Goal: Information Seeking & Learning: Check status

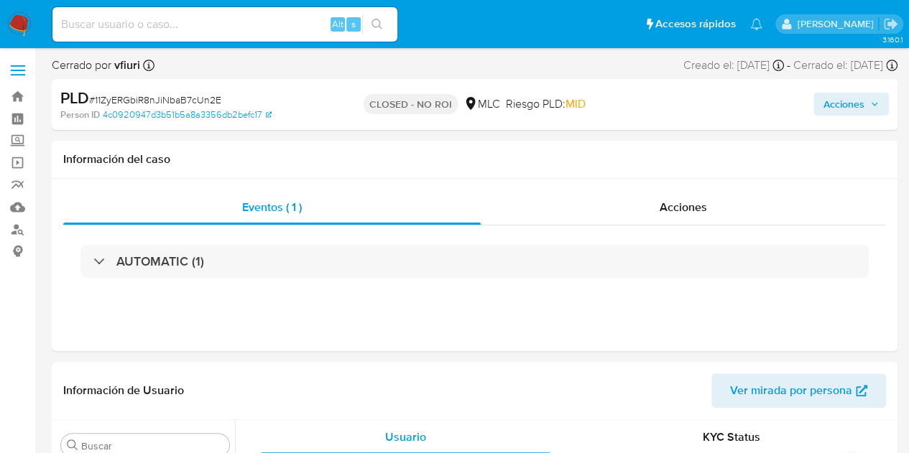
scroll to position [676, 0]
select select "10"
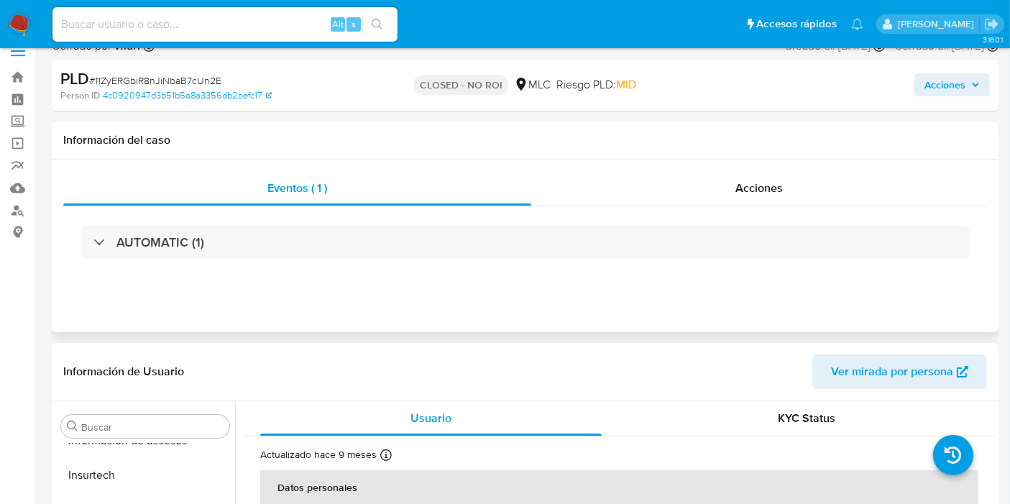
scroll to position [0, 0]
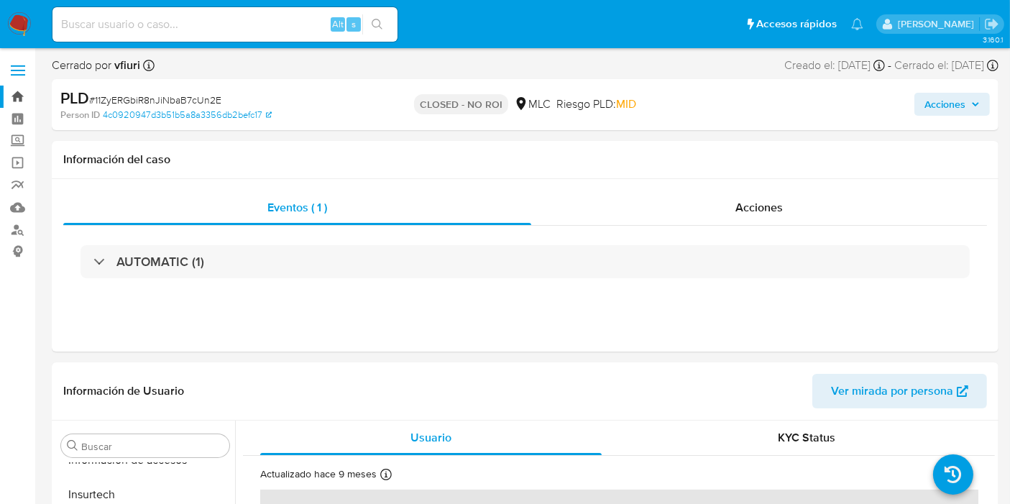
click at [20, 95] on link "Bandeja" at bounding box center [85, 97] width 171 height 22
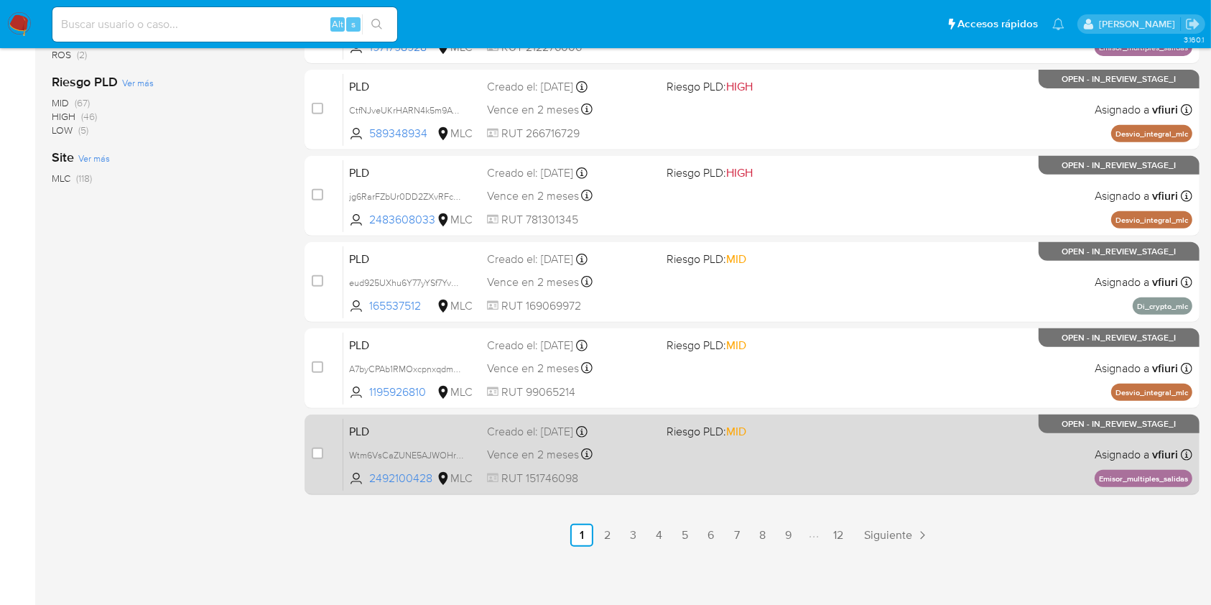
scroll to position [581, 0]
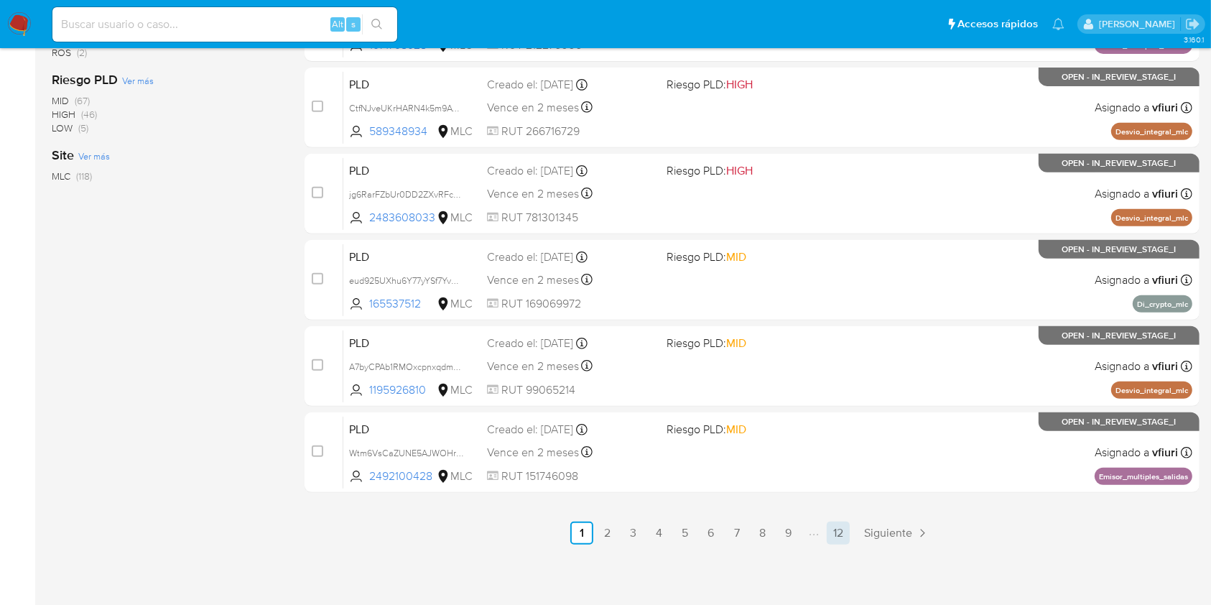
click at [828, 503] on link "12" at bounding box center [838, 533] width 23 height 23
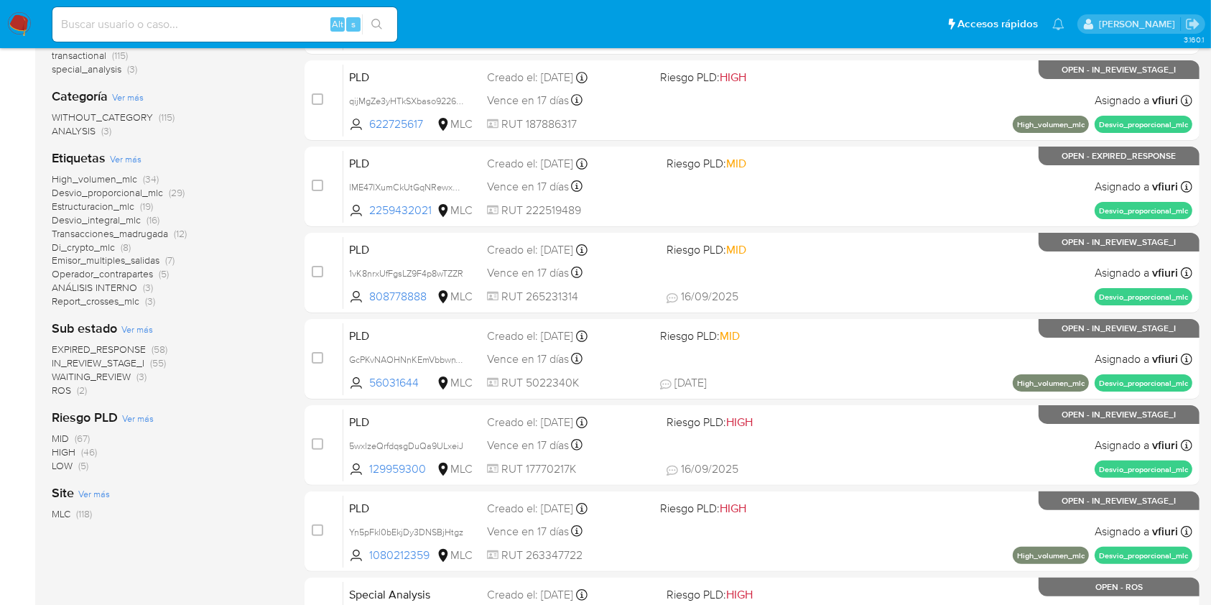
scroll to position [121, 0]
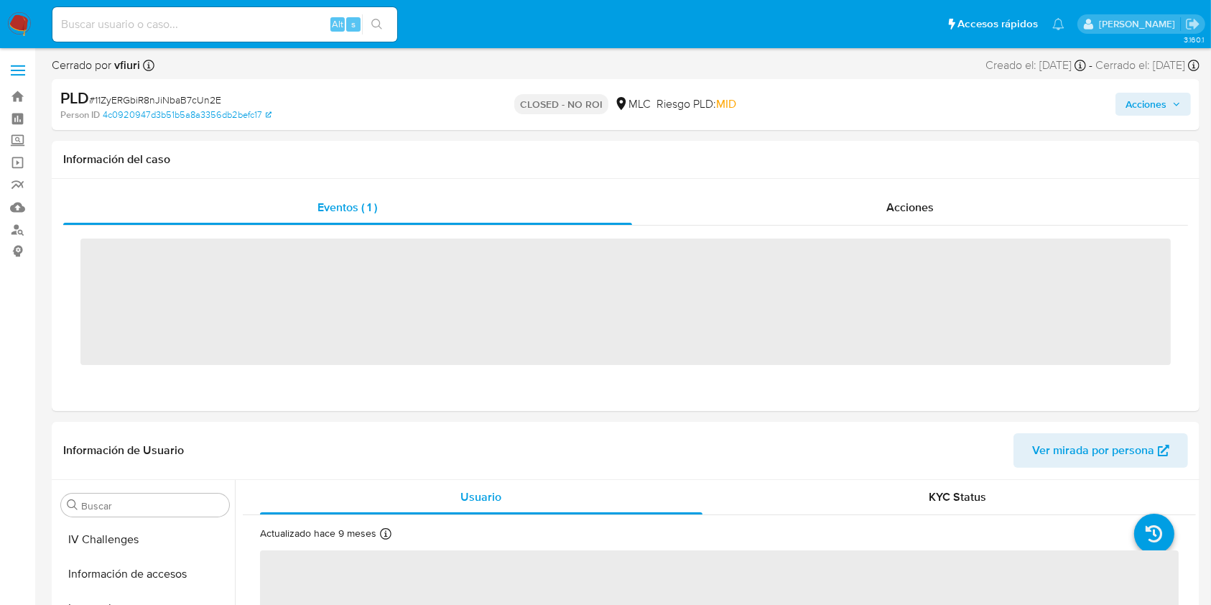
scroll to position [676, 0]
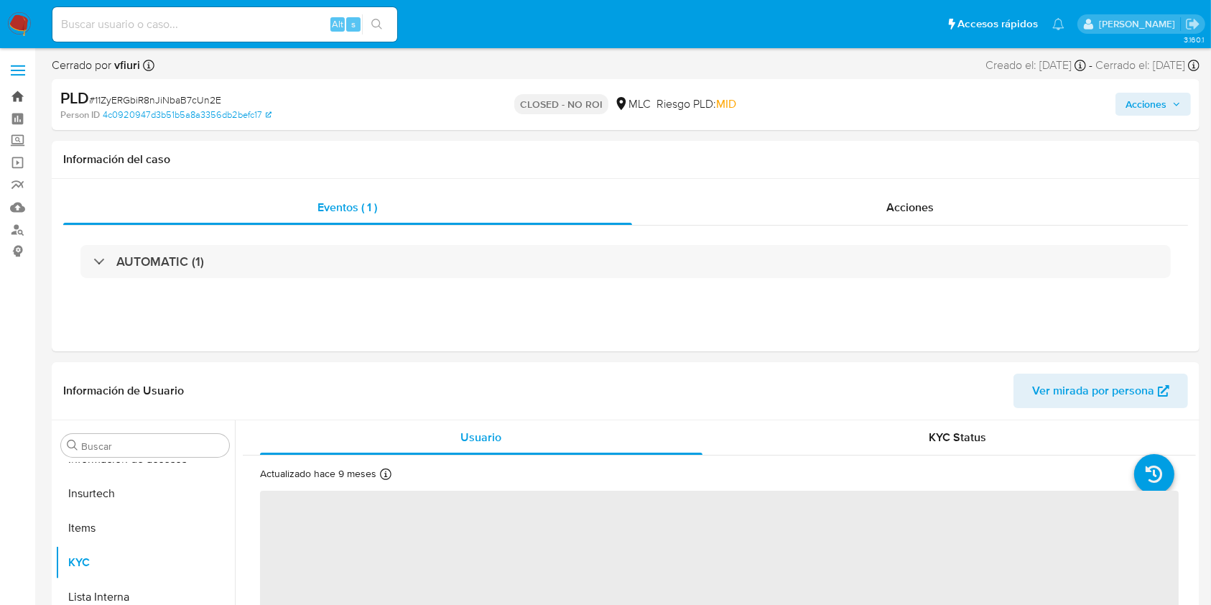
click at [15, 94] on link "Bandeja" at bounding box center [85, 97] width 171 height 22
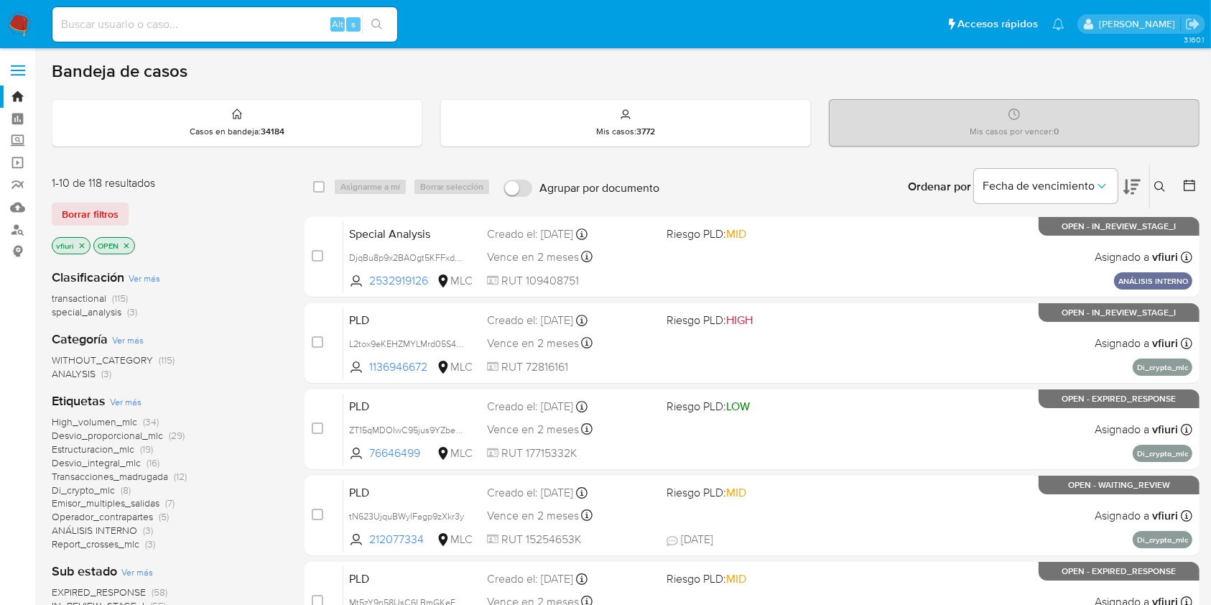
click at [1171, 185] on button at bounding box center [1162, 186] width 24 height 17
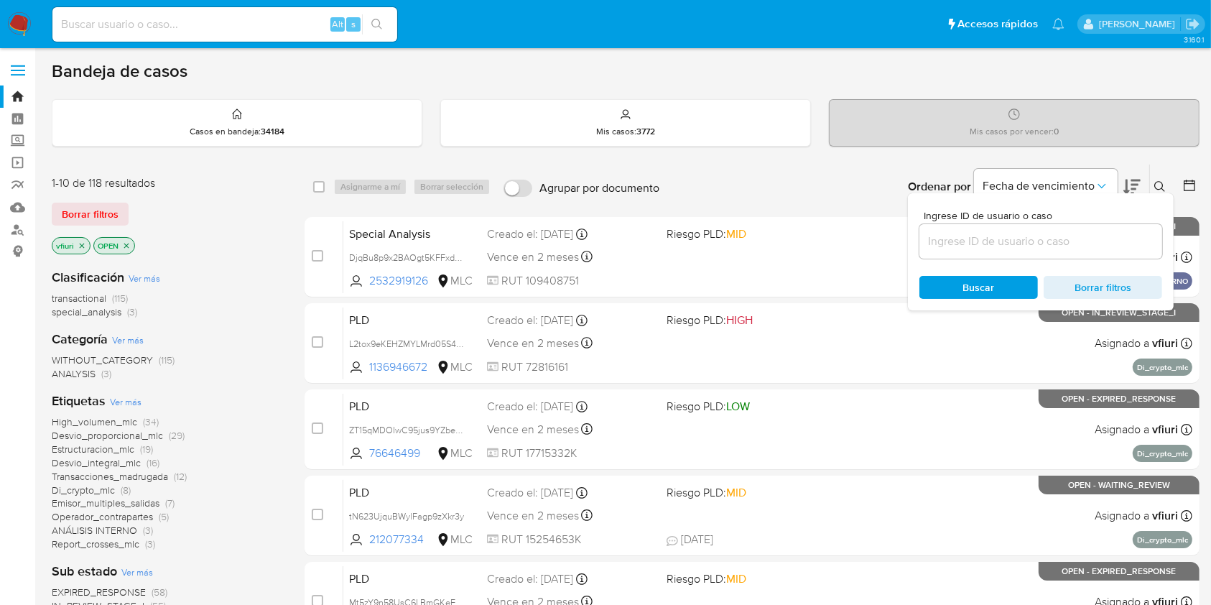
click at [1058, 239] on input at bounding box center [1041, 241] width 243 height 19
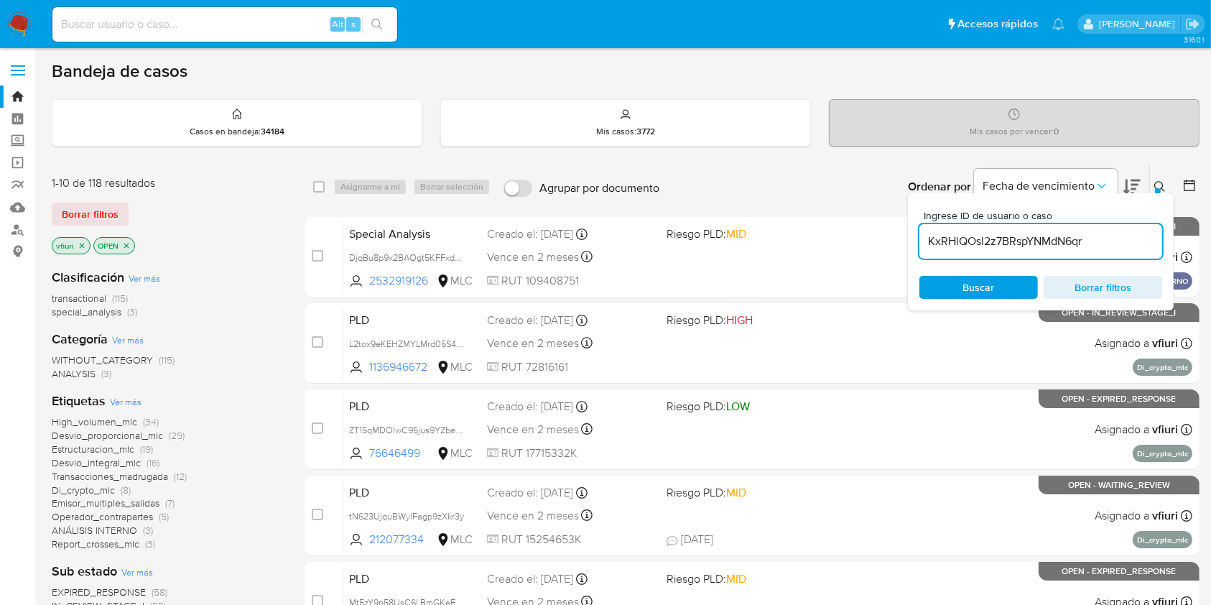
type input "KxRHlQOsl2z7BRspYNMdN6qr"
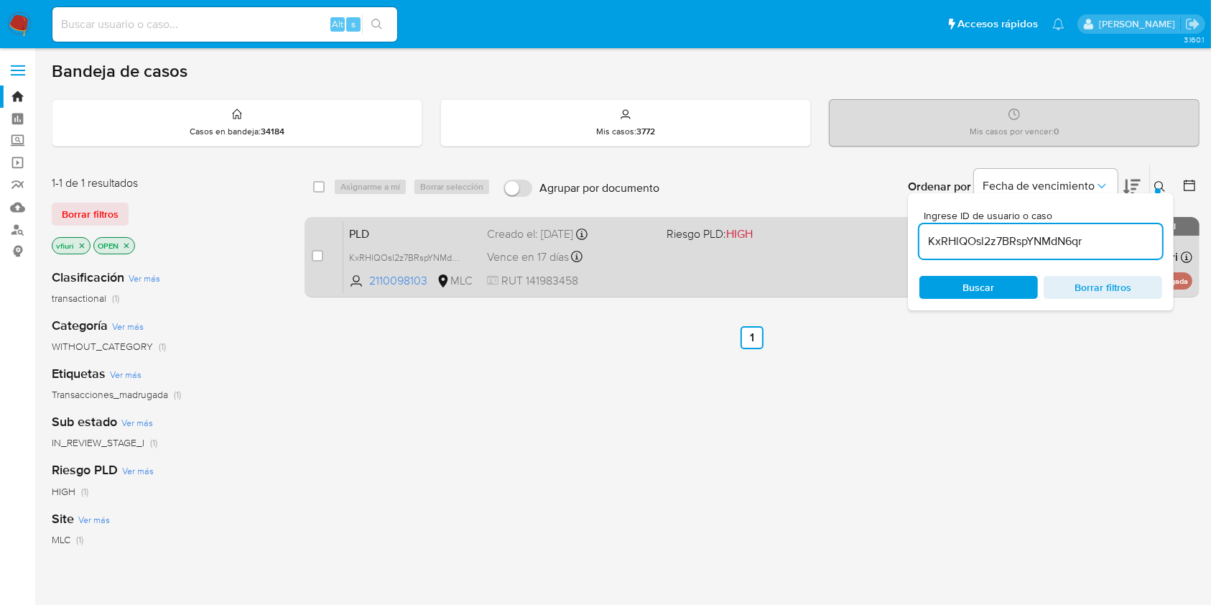
click at [632, 278] on span "RUT 141983458" at bounding box center [570, 281] width 167 height 16
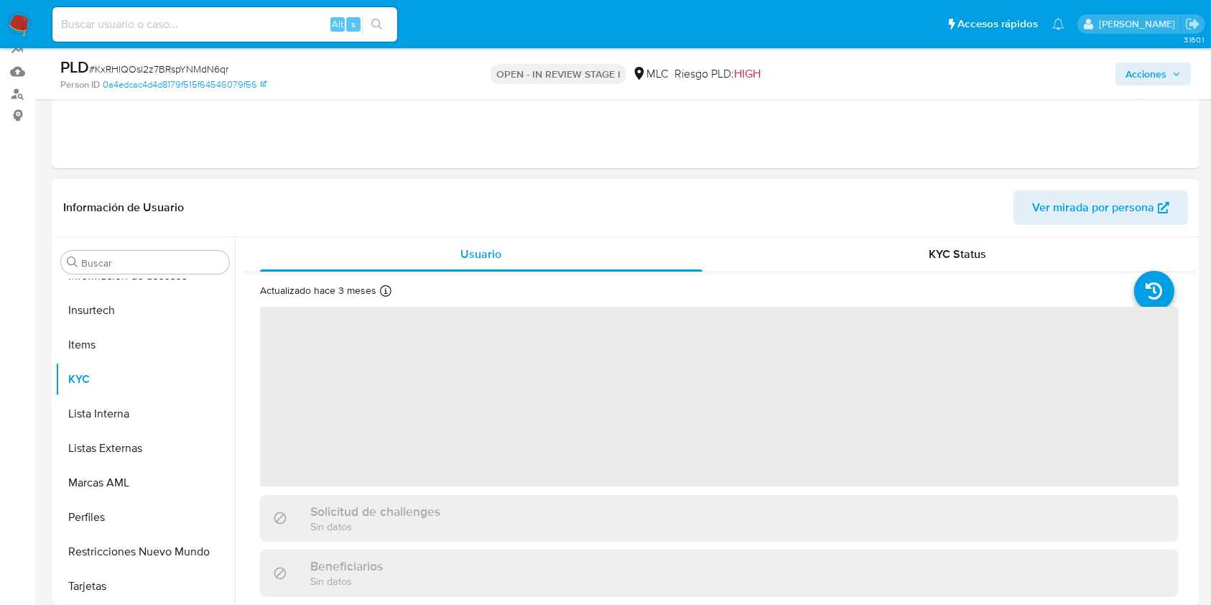
scroll to position [191, 0]
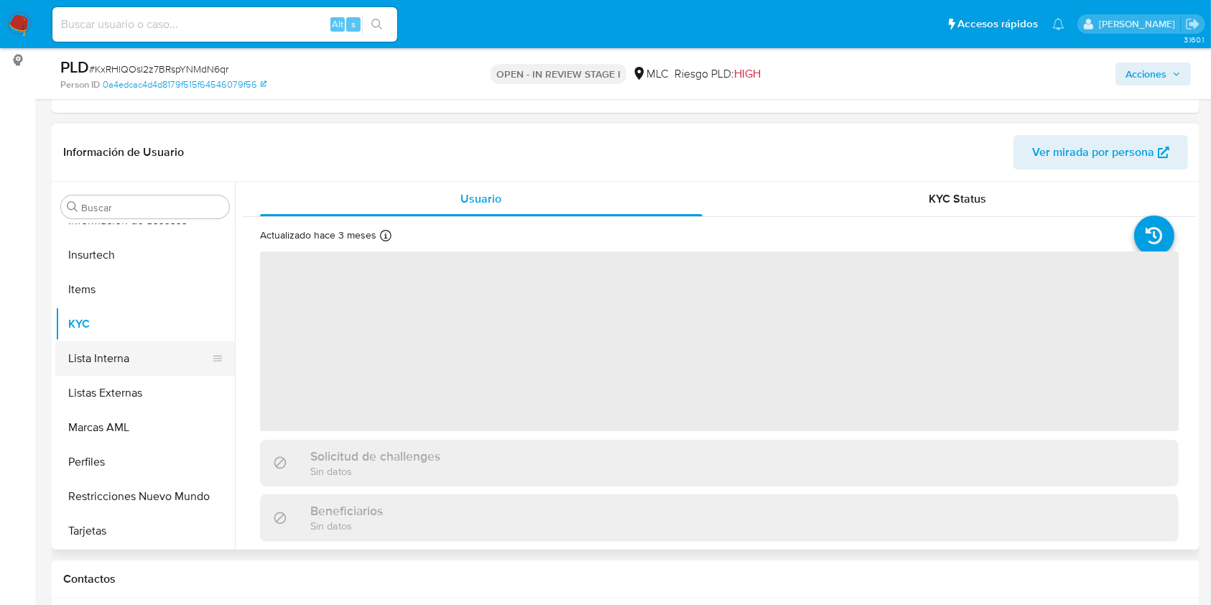
select select "10"
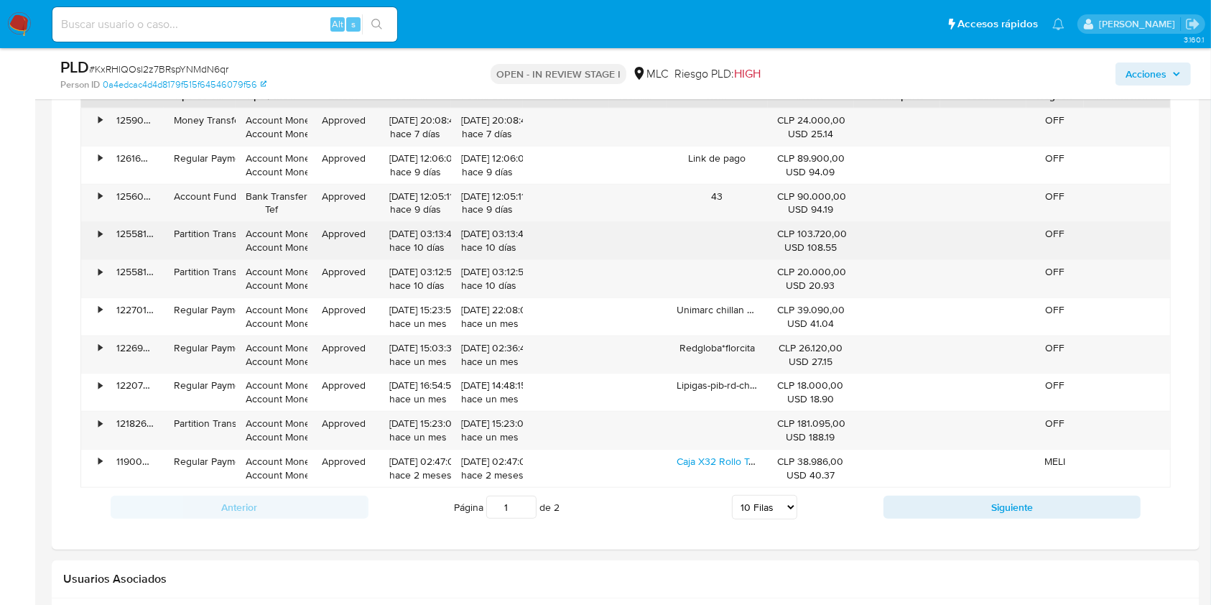
scroll to position [1053, 0]
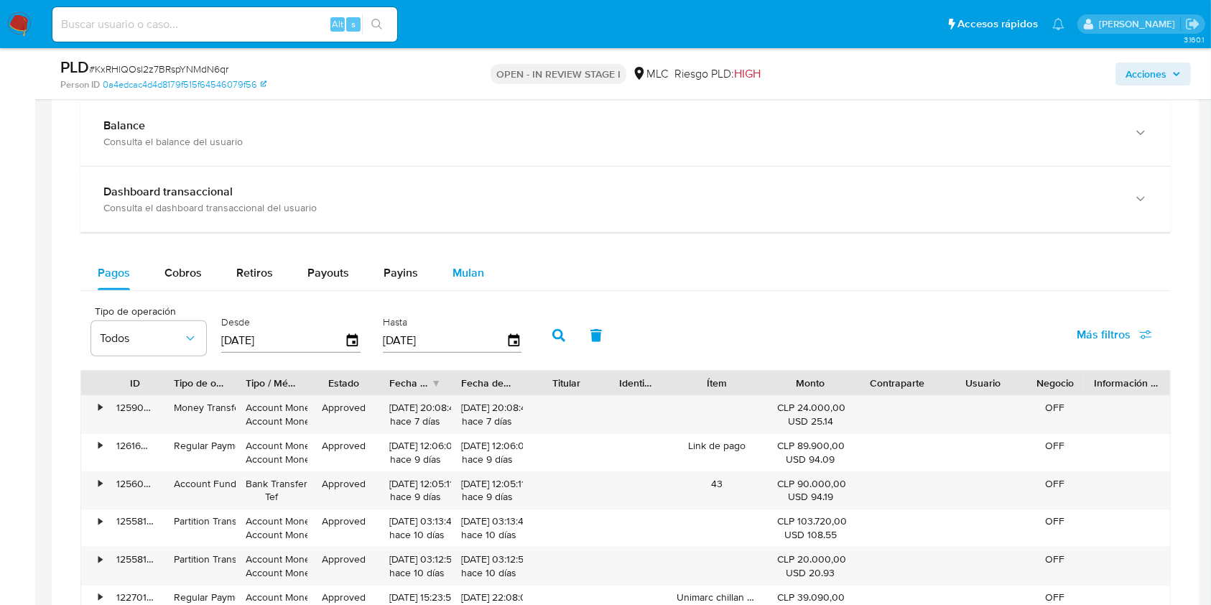
click at [464, 277] on span "Mulan" at bounding box center [469, 272] width 32 height 17
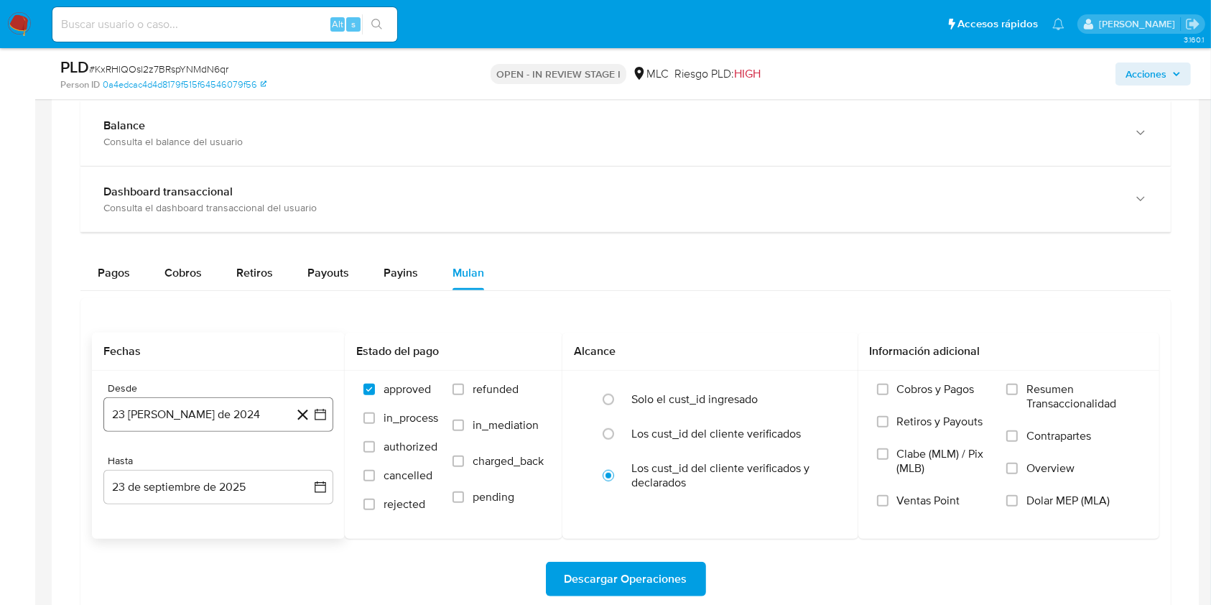
click at [322, 410] on icon "button" at bounding box center [320, 414] width 14 height 14
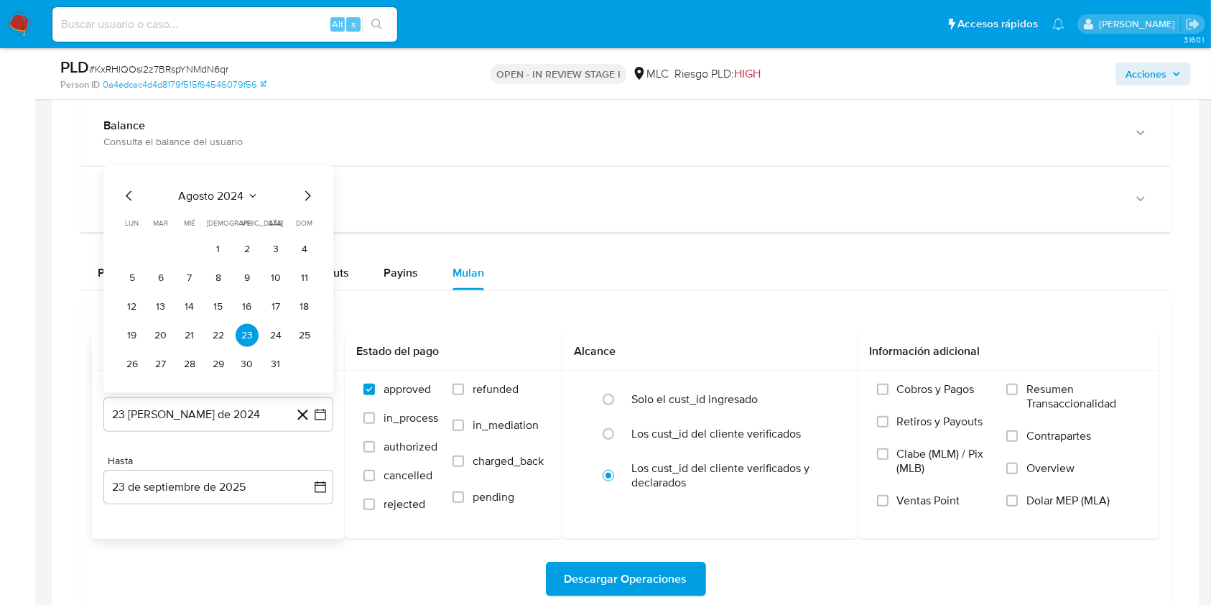
click at [306, 198] on icon "Mes siguiente" at bounding box center [308, 196] width 6 height 10
click at [167, 275] on button "10" at bounding box center [160, 278] width 23 height 23
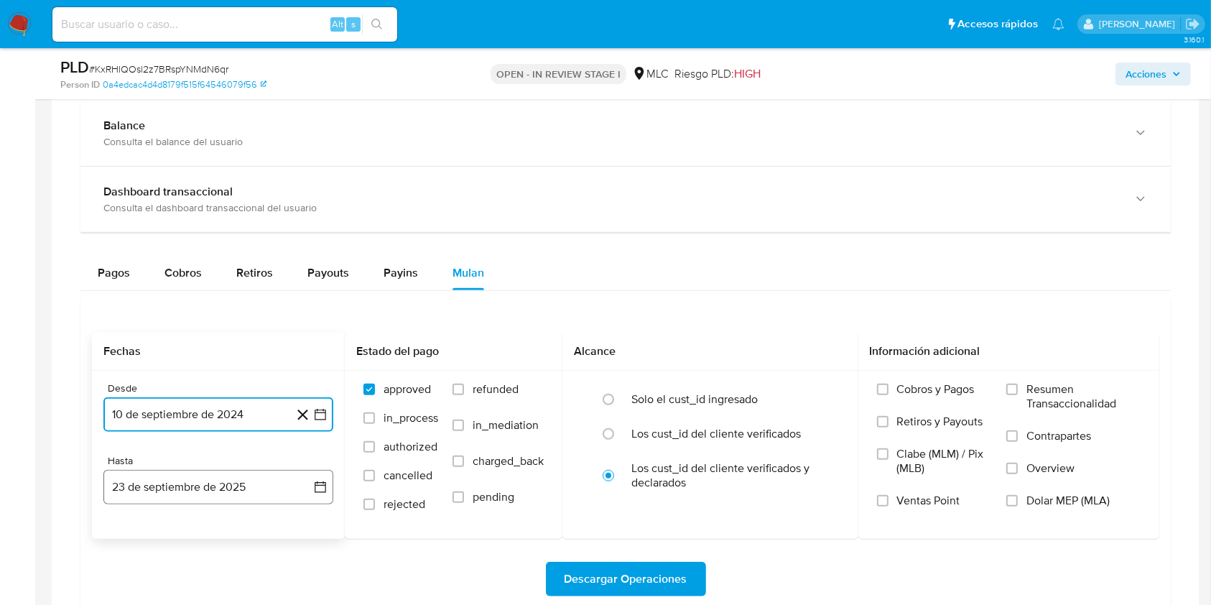
click at [325, 491] on icon "button" at bounding box center [320, 487] width 14 height 14
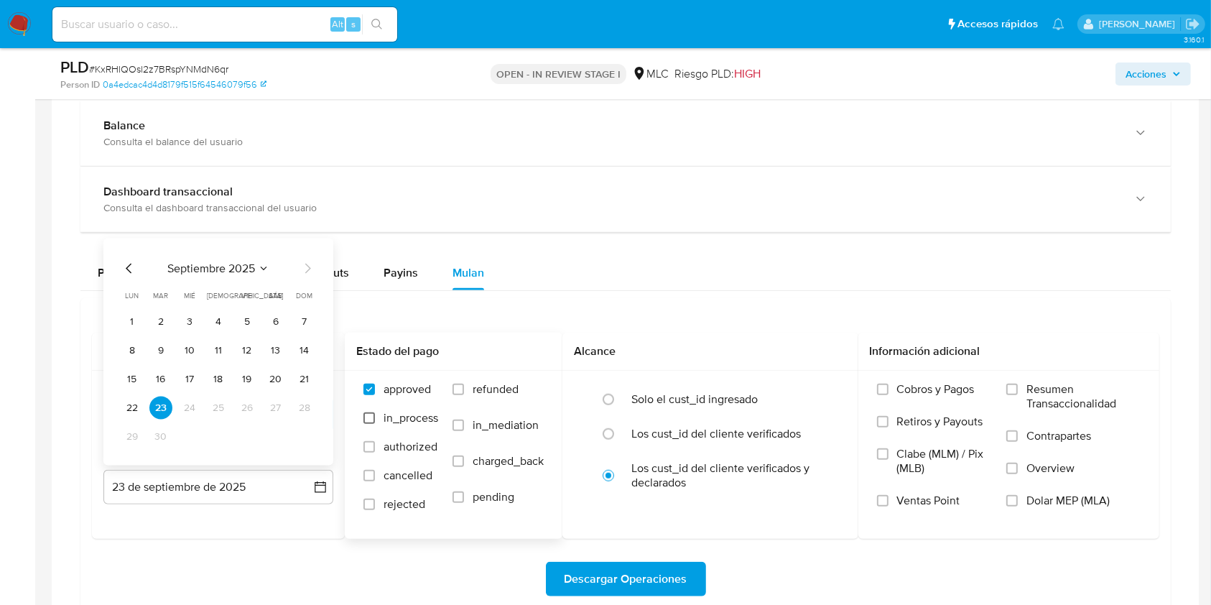
drag, startPoint x: 167, startPoint y: 354, endPoint x: 371, endPoint y: 422, distance: 215.9
click at [171, 354] on button "9" at bounding box center [160, 350] width 23 height 23
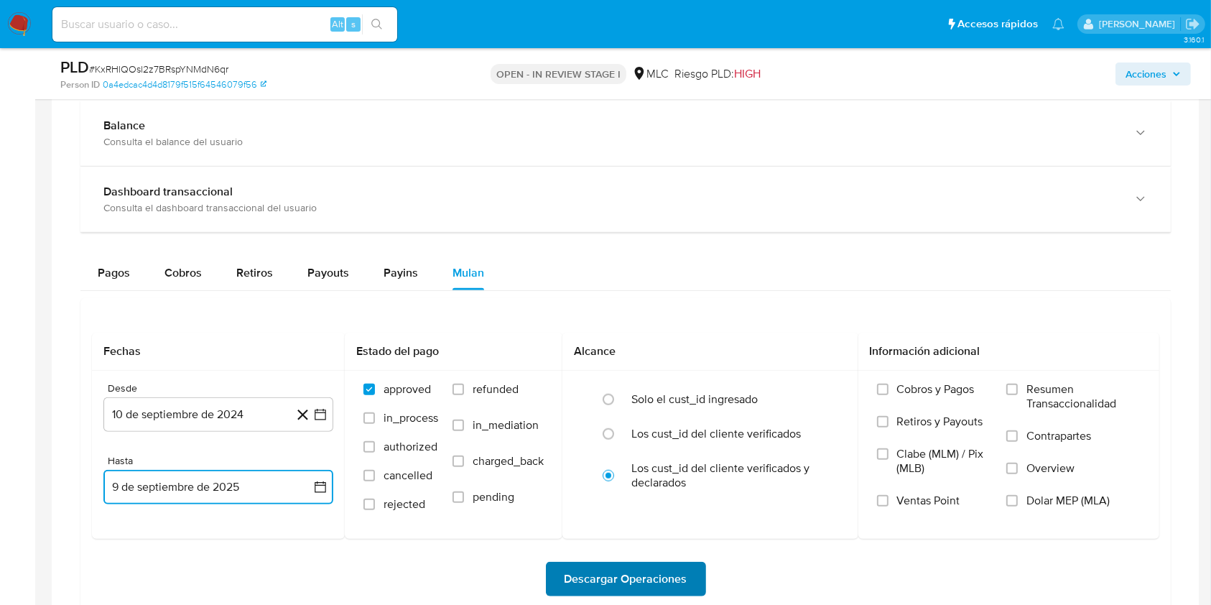
click at [622, 572] on span "Descargar Operaciones" at bounding box center [626, 579] width 123 height 32
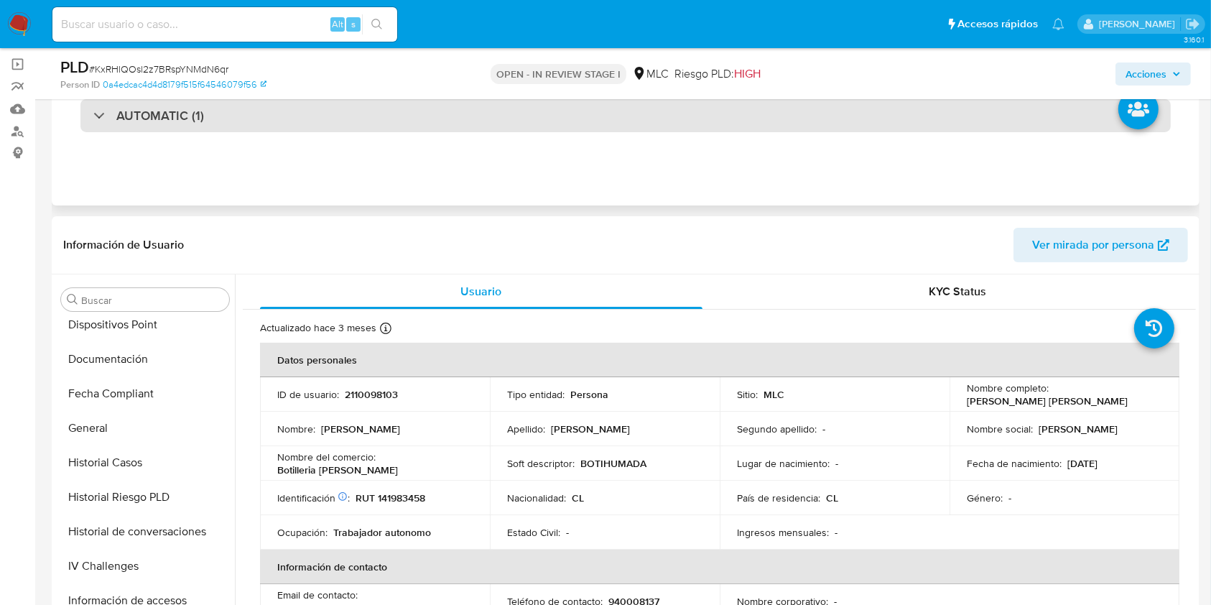
scroll to position [96, 0]
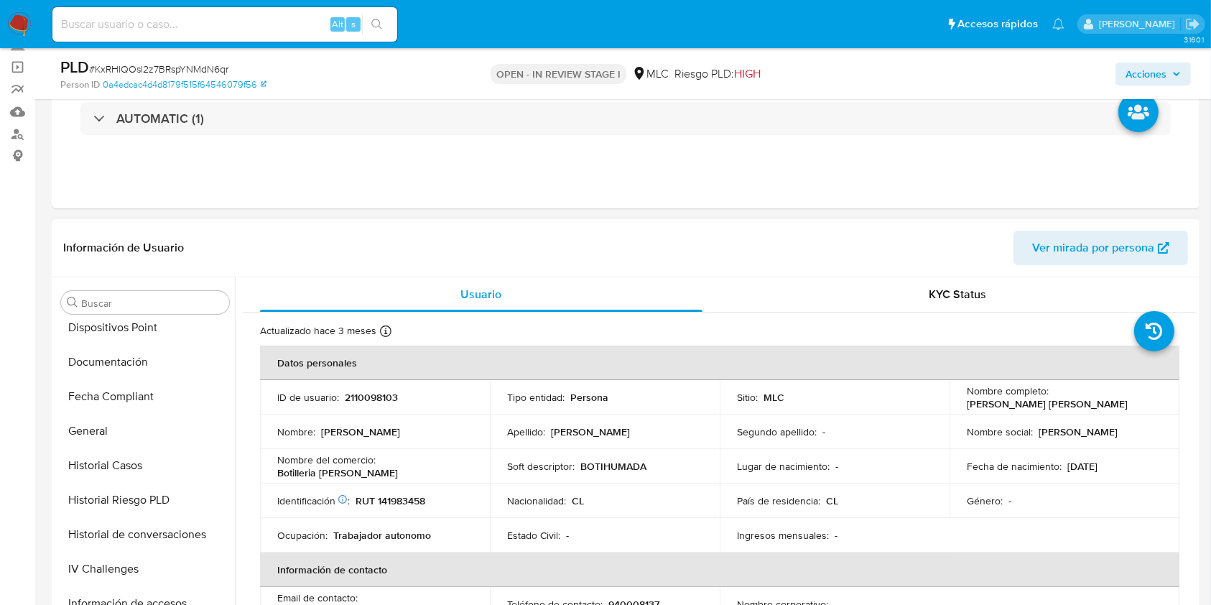
drag, startPoint x: 964, startPoint y: 405, endPoint x: 1137, endPoint y: 403, distance: 173.9
click at [1137, 403] on div "Nombre completo : Cristian Andrés Ahumada Rojas" at bounding box center [1064, 397] width 195 height 26
copy p "Cristian Andrés Ahumada Rojas"
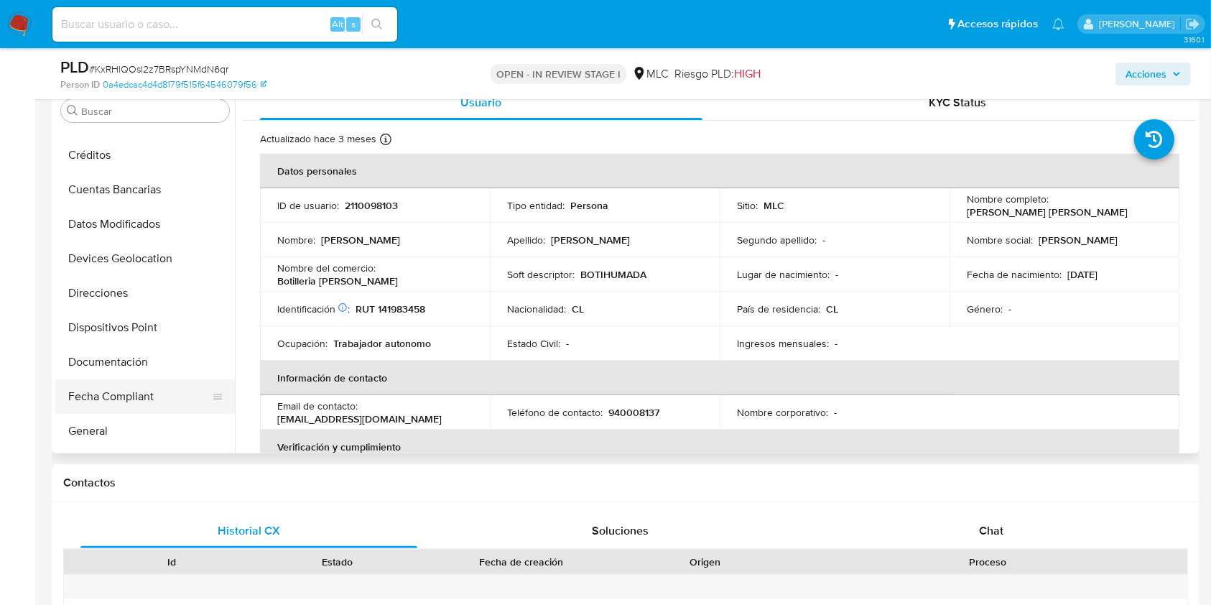
scroll to position [101, 0]
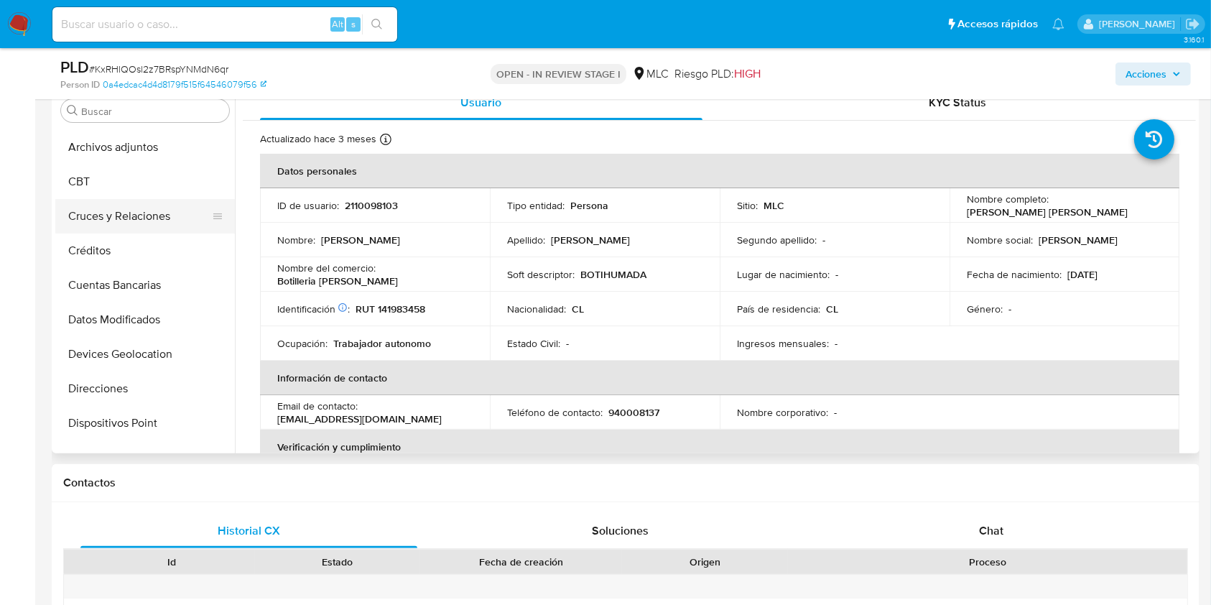
click at [129, 217] on button "Cruces y Relaciones" at bounding box center [139, 216] width 168 height 34
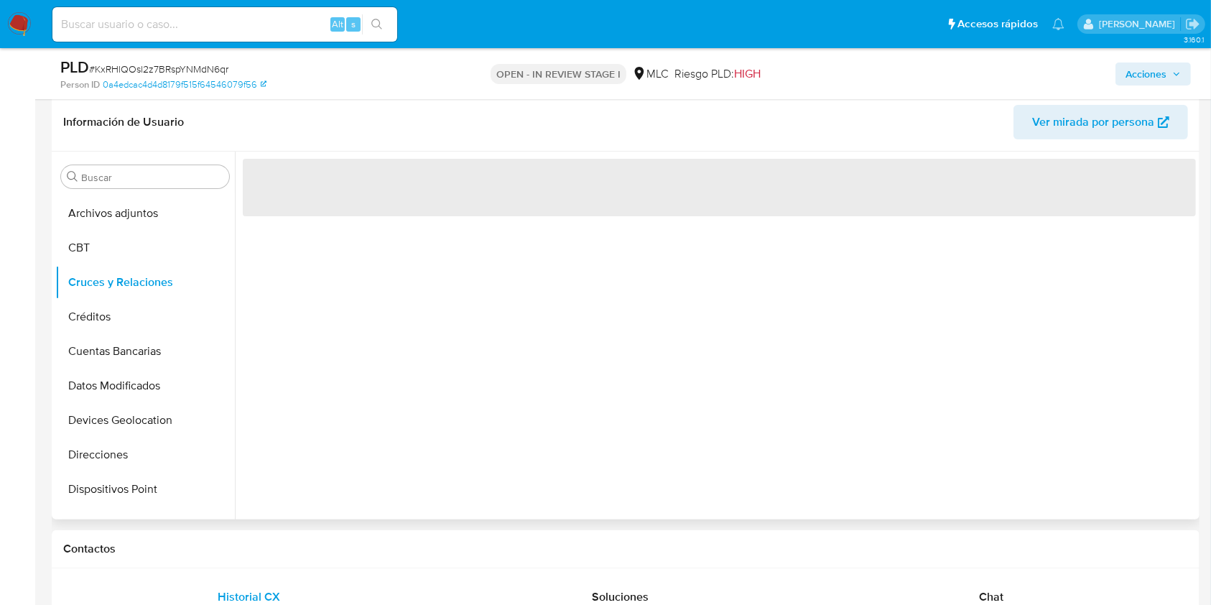
scroll to position [191, 0]
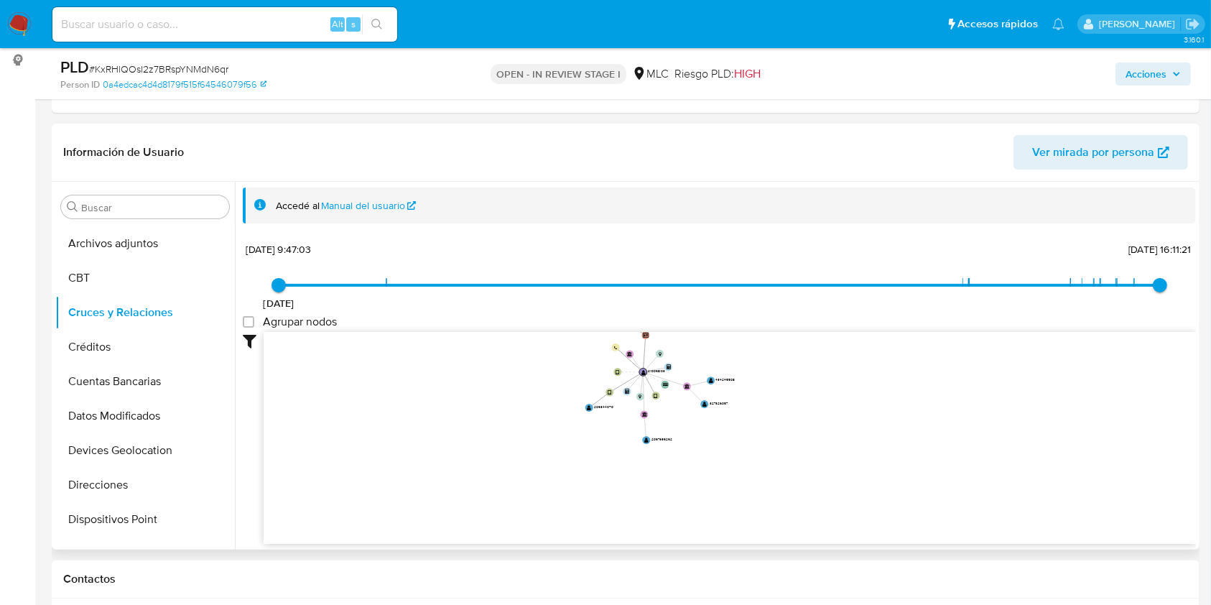
drag, startPoint x: 444, startPoint y: 391, endPoint x: 451, endPoint y: 463, distance: 72.2
click at [445, 467] on icon "device-680ffc015d9cf73dcbdacd4e  user-2110098103  2110098103 device-680c061d7…" at bounding box center [730, 436] width 933 height 208
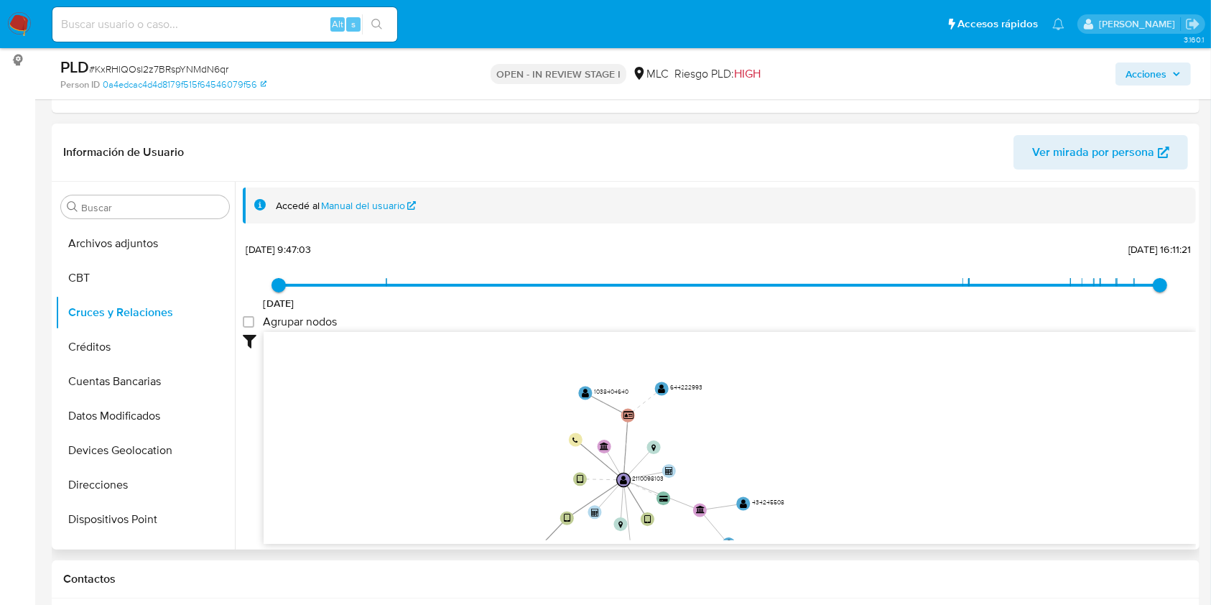
drag, startPoint x: 655, startPoint y: 412, endPoint x: 618, endPoint y: 412, distance: 36.6
click at [618, 412] on icon "device-680ffc015d9cf73dcbdacd4e  user-2110098103  2110098103 device-680c061d7…" at bounding box center [730, 436] width 933 height 208
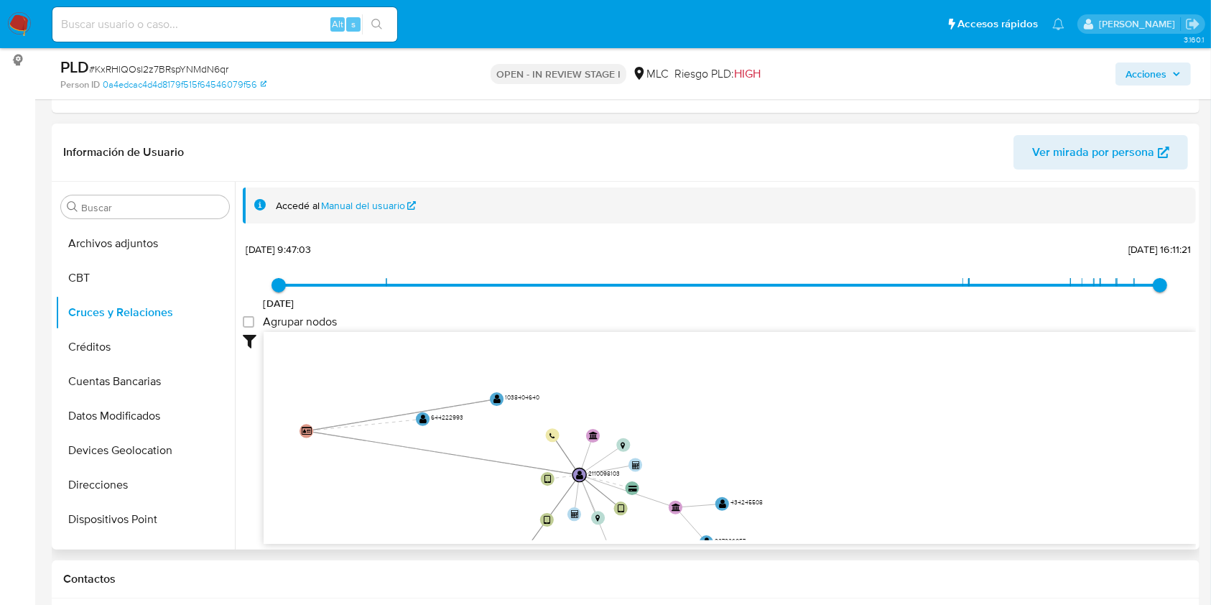
drag, startPoint x: 609, startPoint y: 414, endPoint x: 492, endPoint y: 433, distance: 118.7
click at [308, 430] on text "" at bounding box center [307, 431] width 10 height 9
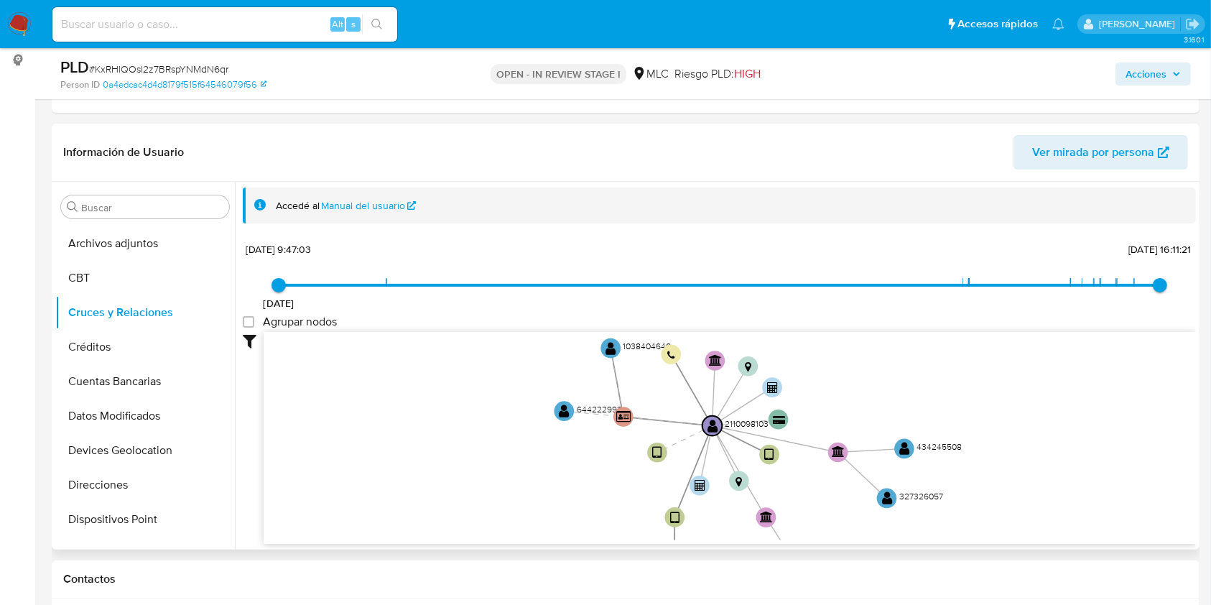
drag, startPoint x: 697, startPoint y: 418, endPoint x: 828, endPoint y: 373, distance: 138.4
click at [828, 373] on icon "device-680ffc015d9cf73dcbdacd4e  user-2110098103  2110098103 device-680c061d7…" at bounding box center [730, 436] width 933 height 208
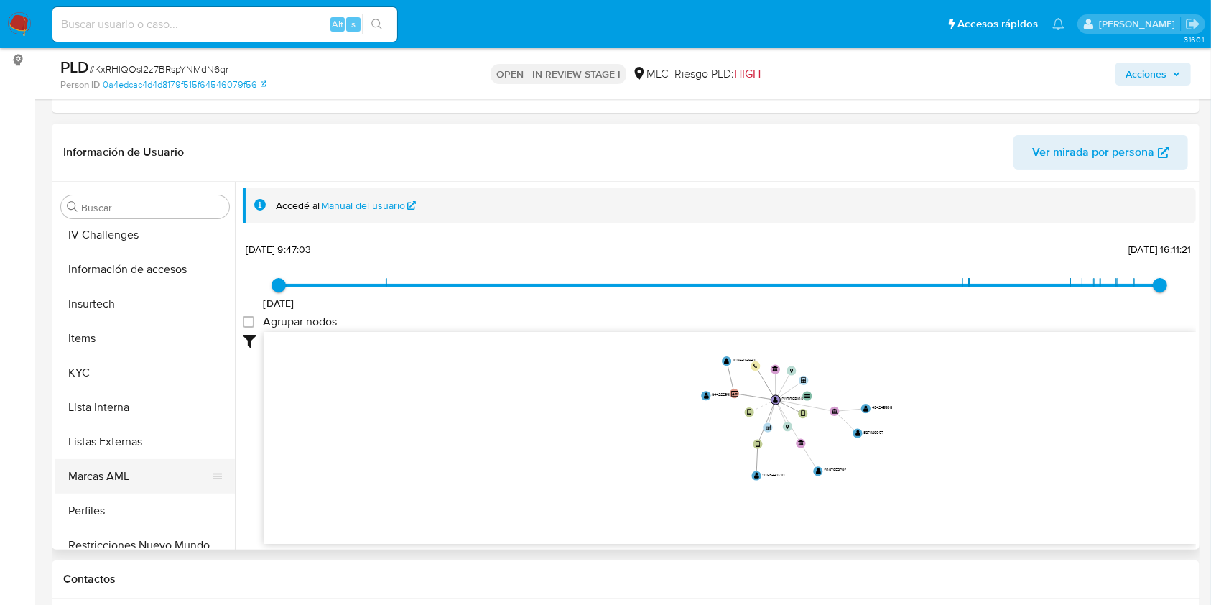
scroll to position [676, 0]
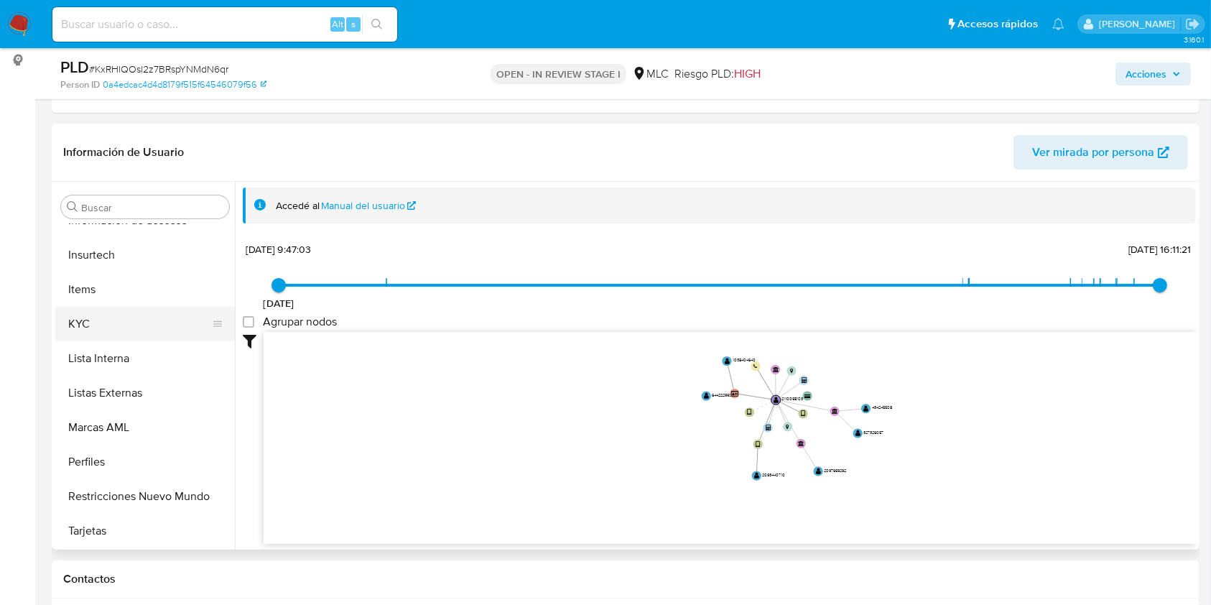
drag, startPoint x: 93, startPoint y: 327, endPoint x: 83, endPoint y: 319, distance: 12.8
click at [91, 325] on button "KYC" at bounding box center [139, 324] width 168 height 34
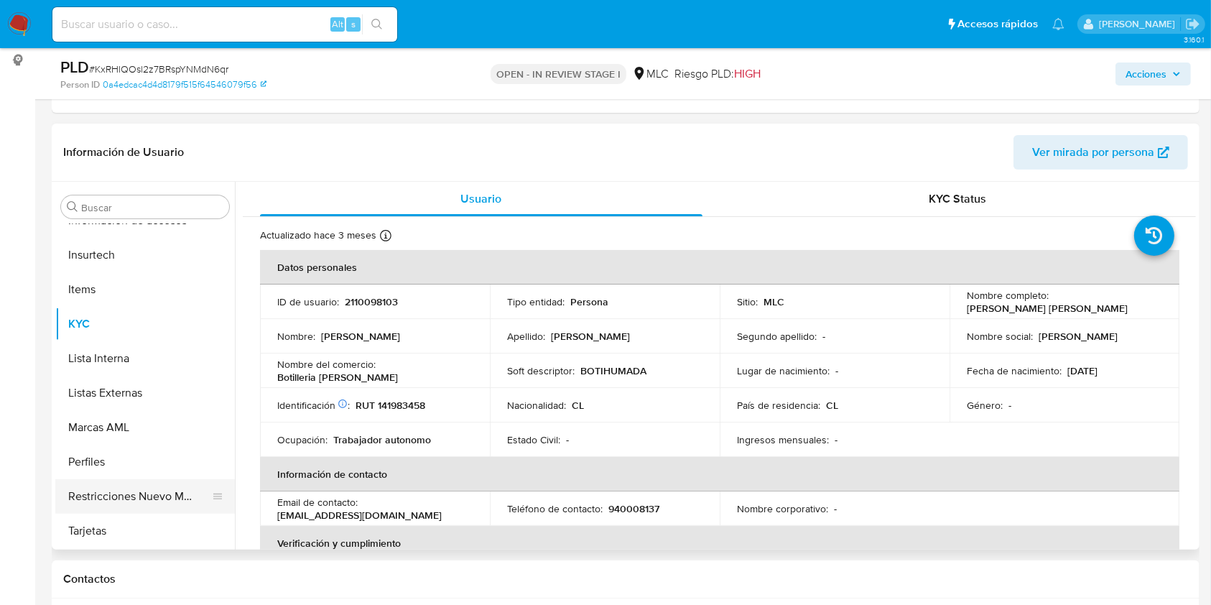
click at [114, 493] on button "Restricciones Nuevo Mundo" at bounding box center [139, 496] width 168 height 34
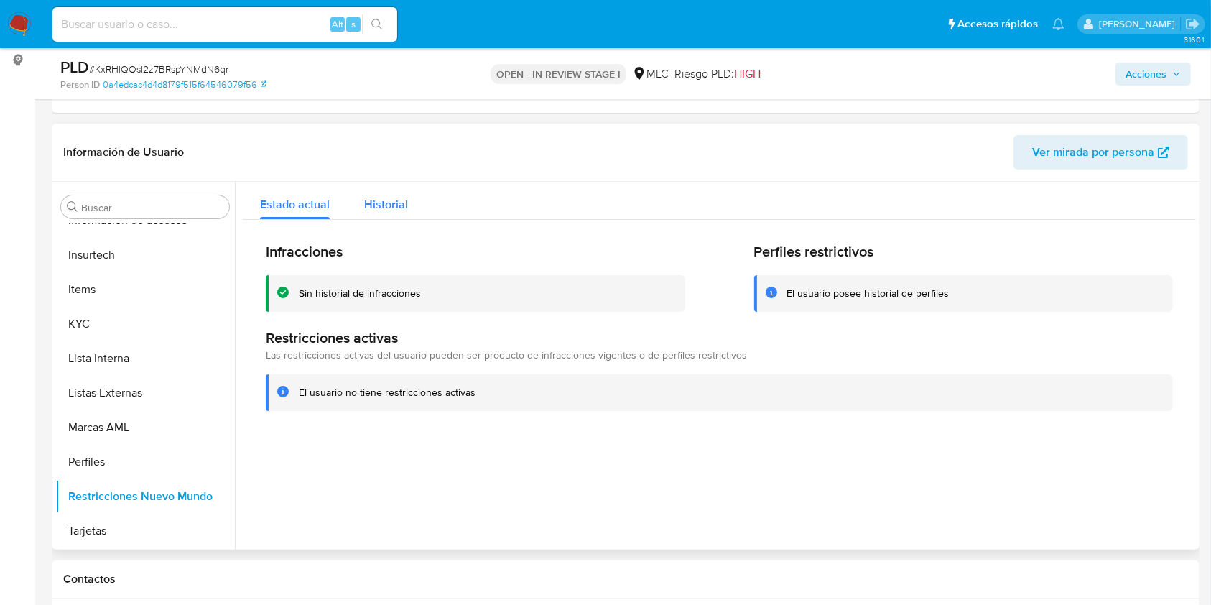
click at [397, 192] on div "Historial" at bounding box center [386, 201] width 44 height 38
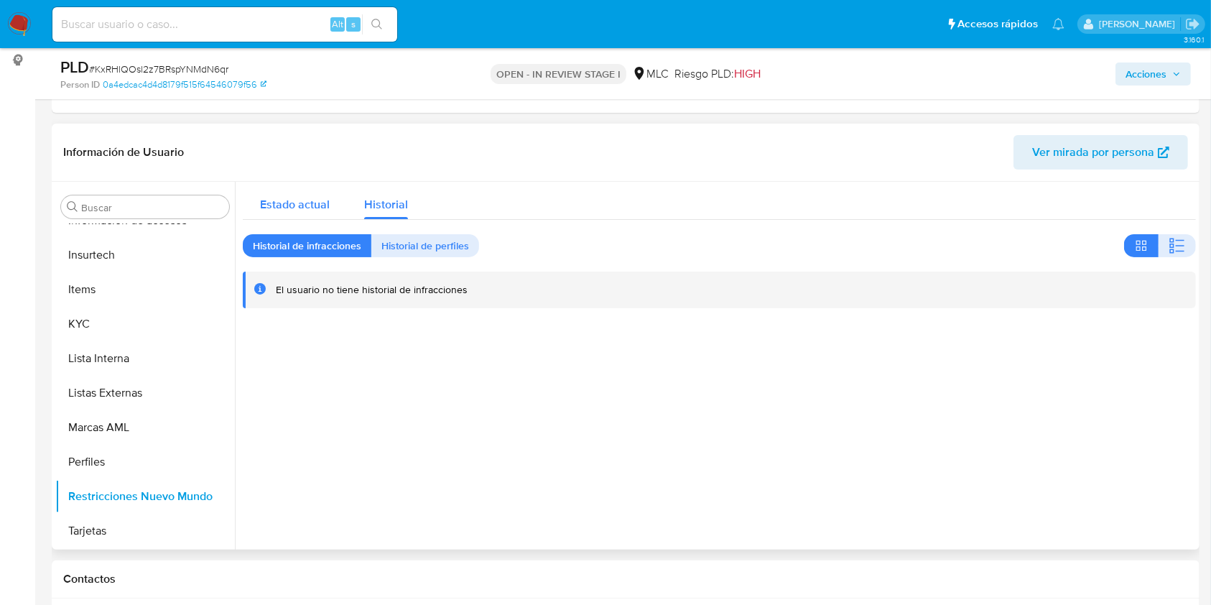
drag, startPoint x: 292, startPoint y: 193, endPoint x: 269, endPoint y: 206, distance: 26.1
click at [292, 195] on div "Estado actual" at bounding box center [295, 201] width 70 height 38
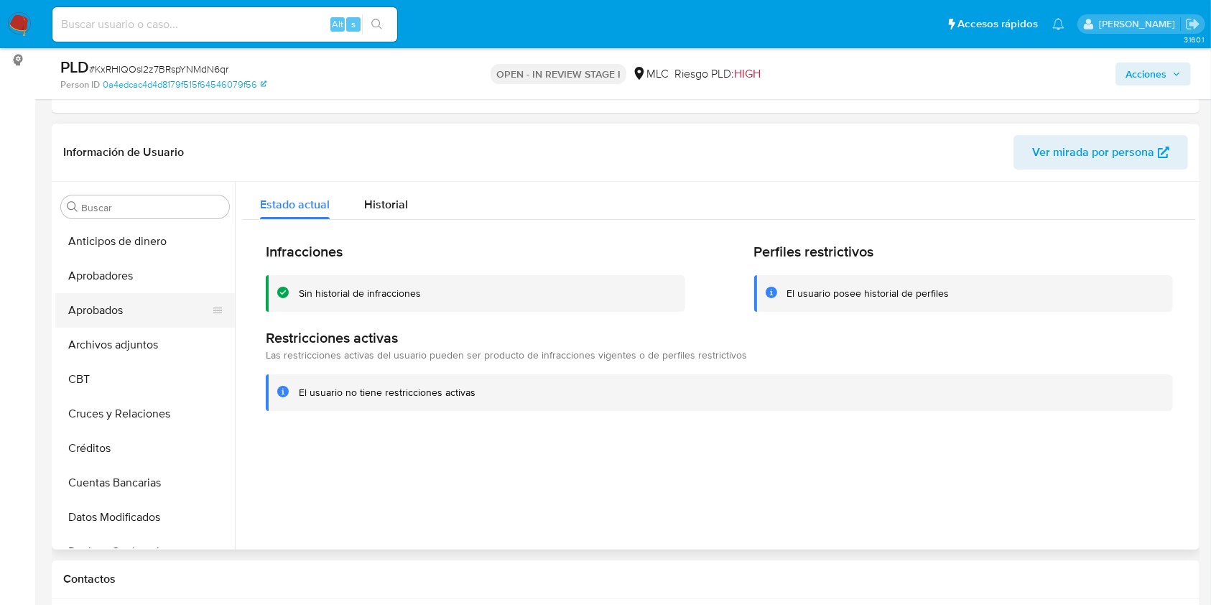
scroll to position [96, 0]
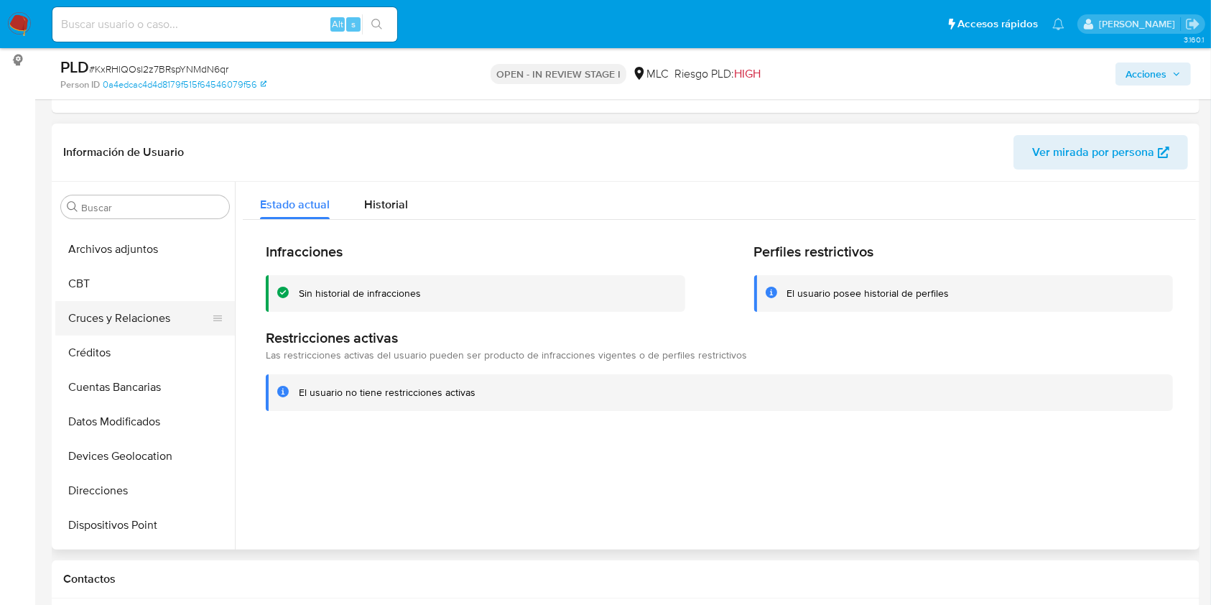
click at [111, 314] on button "Cruces y Relaciones" at bounding box center [139, 318] width 168 height 34
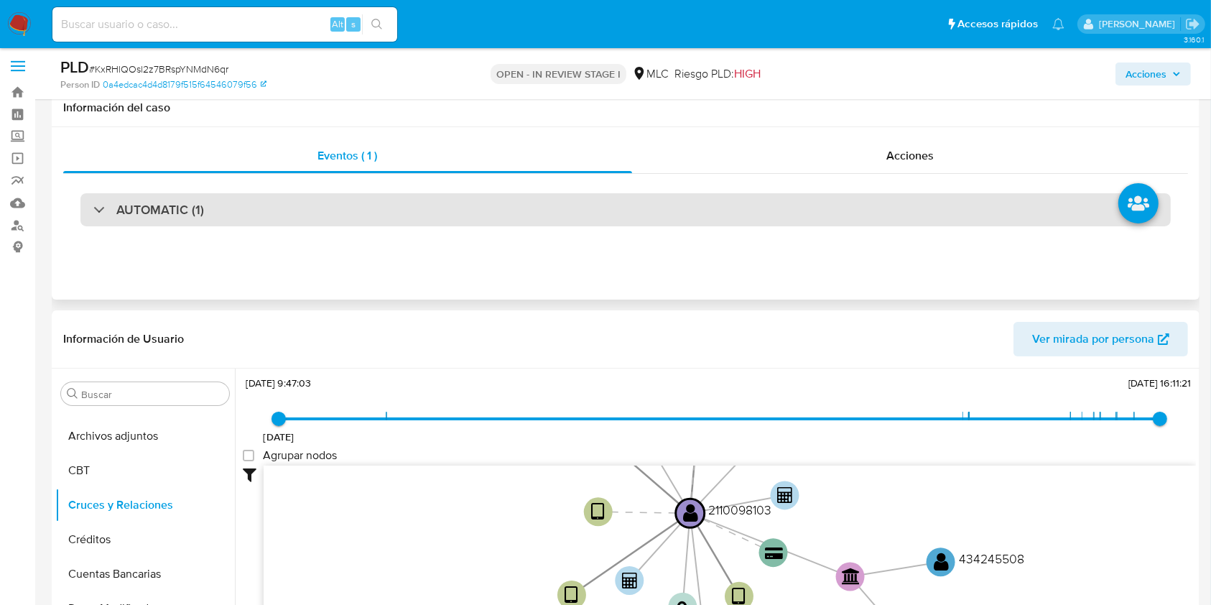
scroll to position [0, 0]
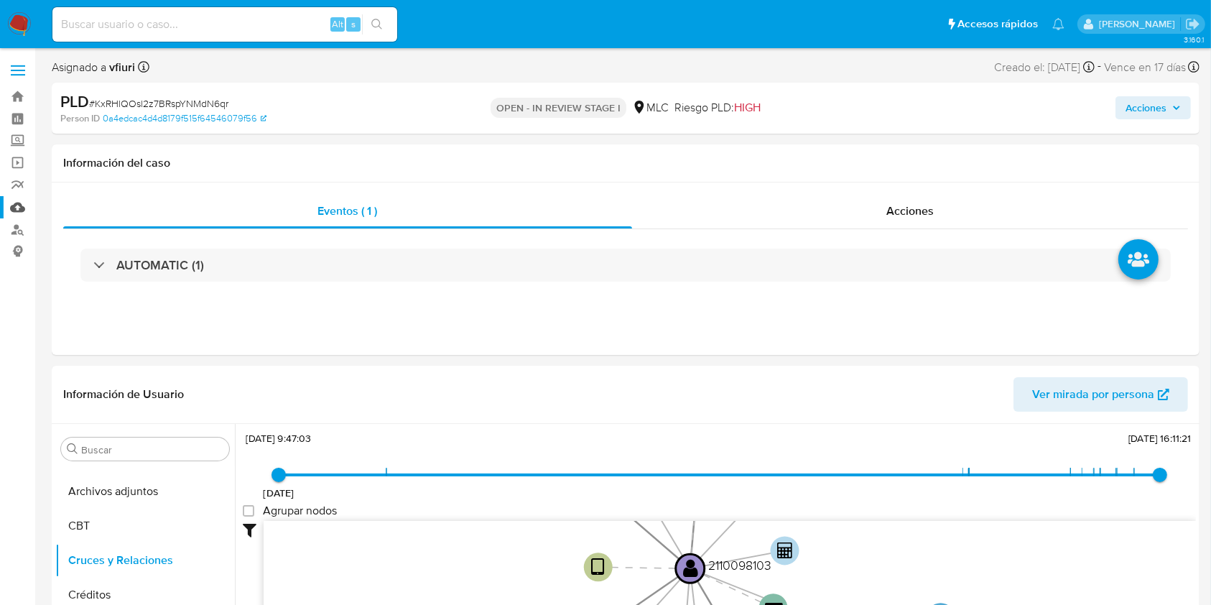
click at [11, 208] on link "Mulan" at bounding box center [85, 207] width 171 height 22
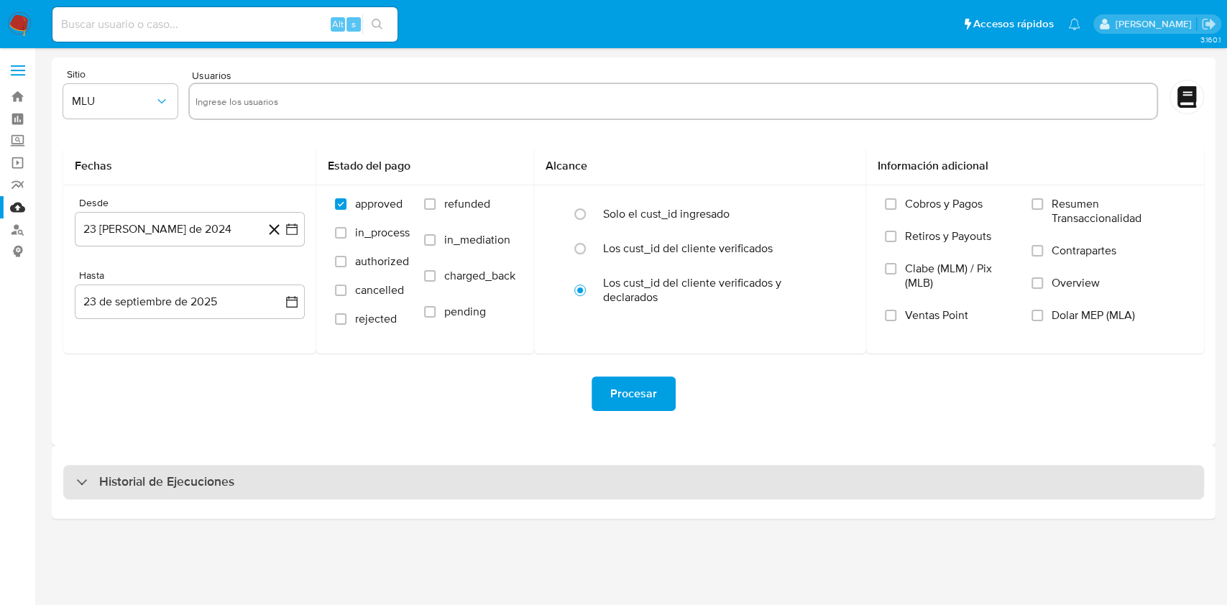
click at [138, 485] on h3 "Historial de Ejecuciones" at bounding box center [166, 482] width 135 height 17
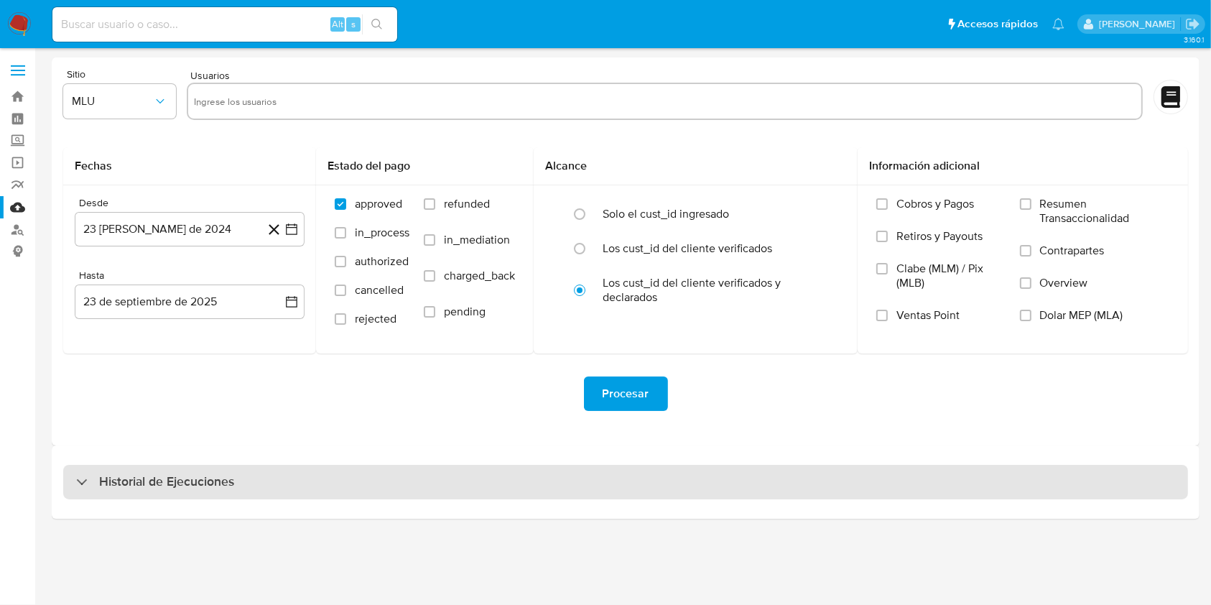
select select "10"
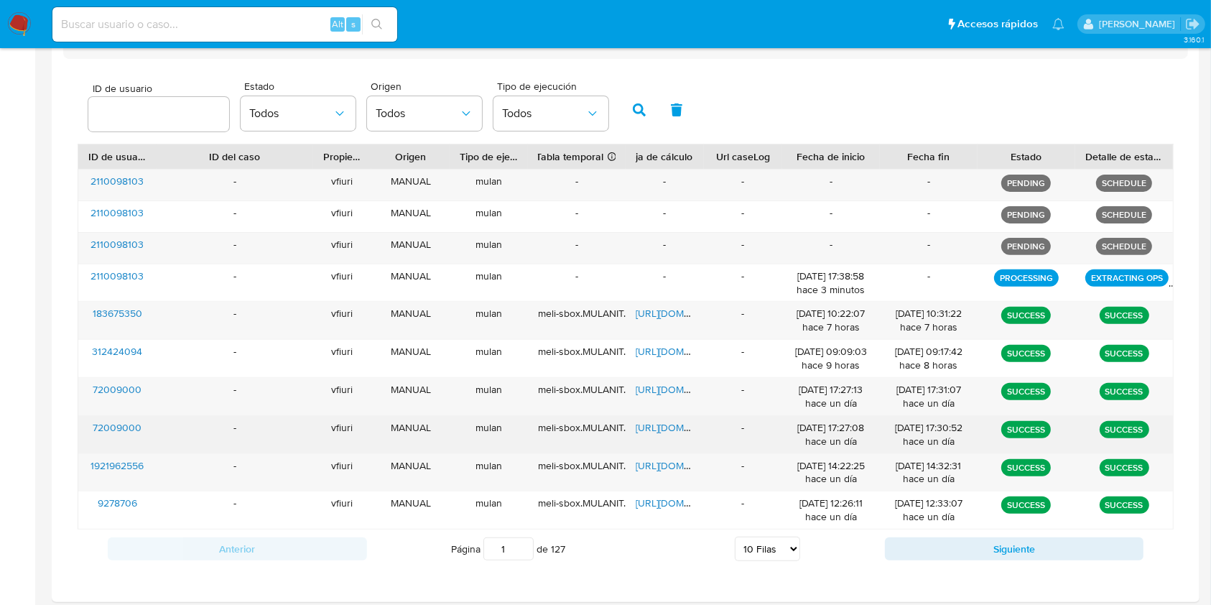
scroll to position [477, 0]
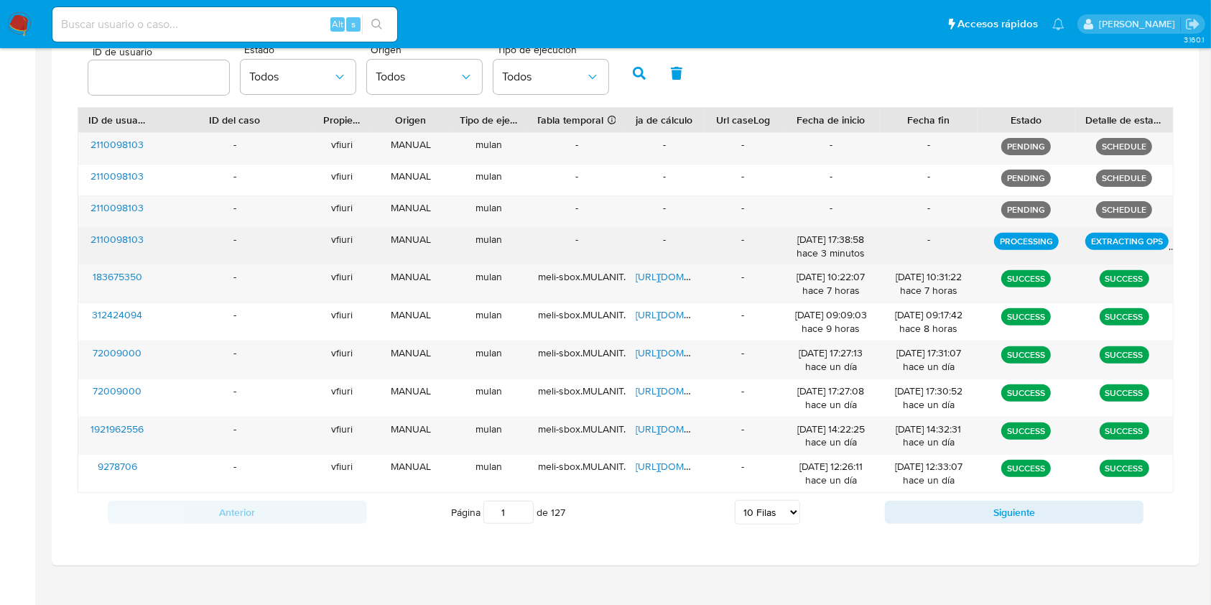
drag, startPoint x: 823, startPoint y: 254, endPoint x: 860, endPoint y: 261, distance: 37.3
click at [860, 261] on div "2110098103 - vfiuri MANUAL mulan - - - [DATE] 17:38:58 hace 3 minutos - PROCESS…" at bounding box center [625, 246] width 1095 height 37
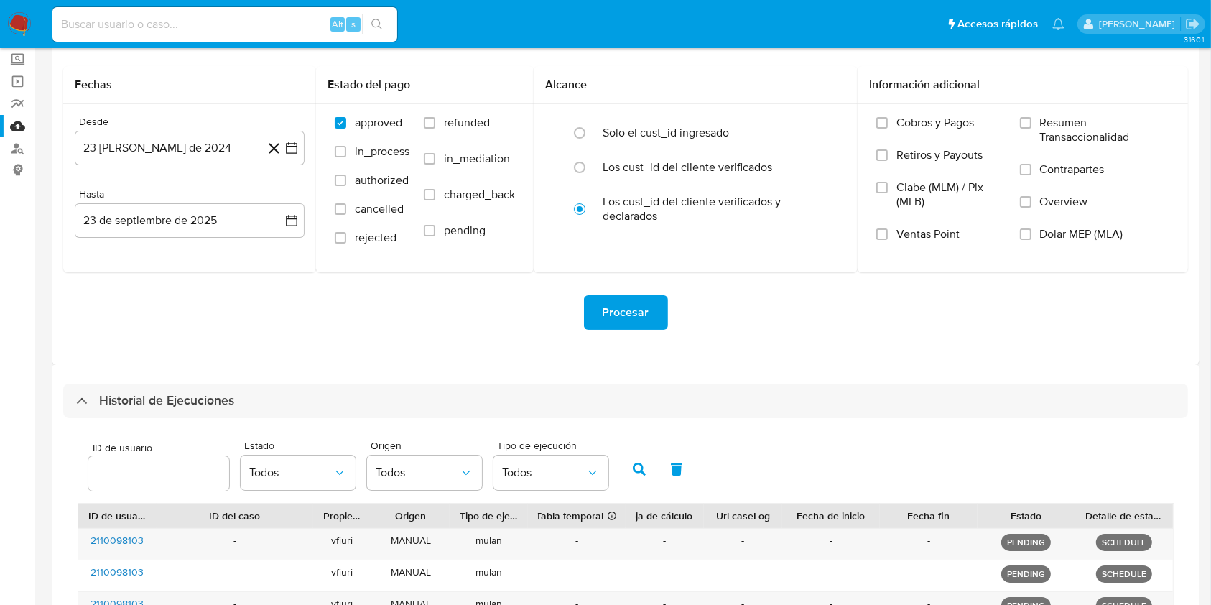
scroll to position [191, 0]
